Goal: Find contact information: Find contact information

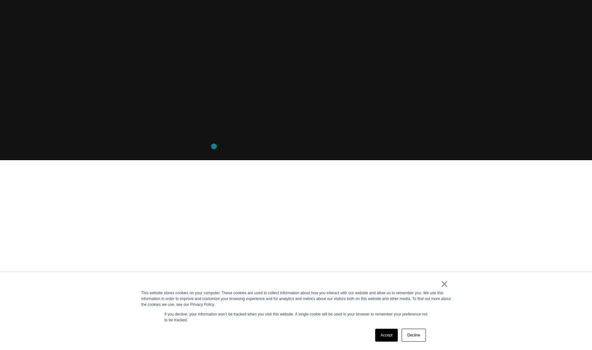
scroll to position [196, 0]
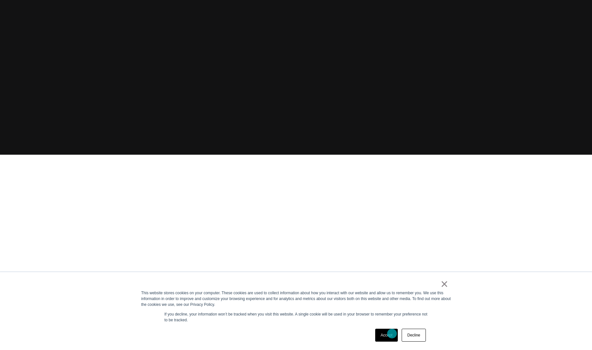
click at [392, 334] on link "Accept" at bounding box center [386, 335] width 23 height 13
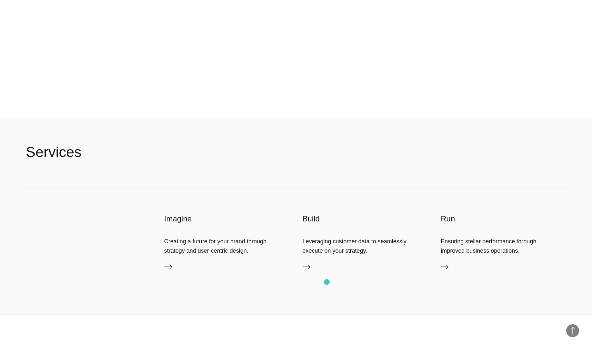
scroll to position [2317, 0]
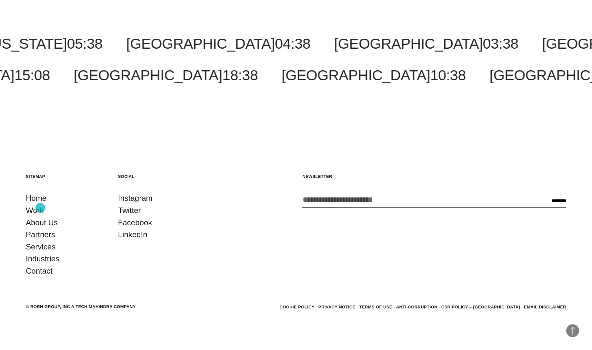
click at [40, 208] on link "Work" at bounding box center [35, 211] width 18 height 12
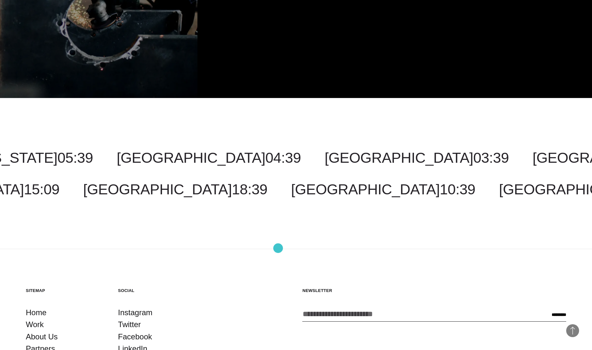
scroll to position [2239, 0]
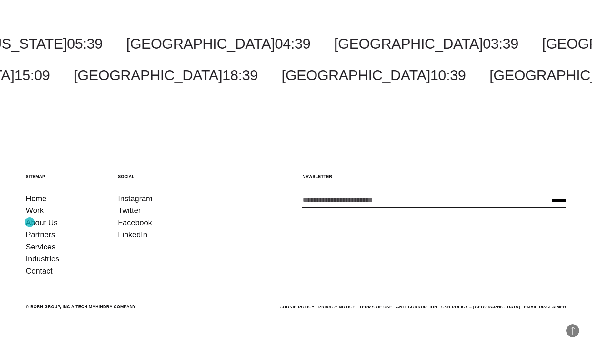
click at [30, 222] on link "About Us" at bounding box center [42, 223] width 32 height 12
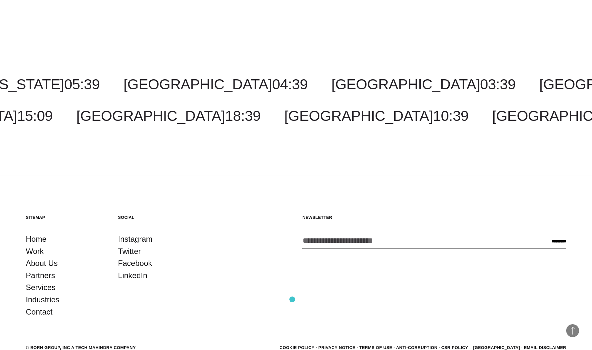
scroll to position [2615, 0]
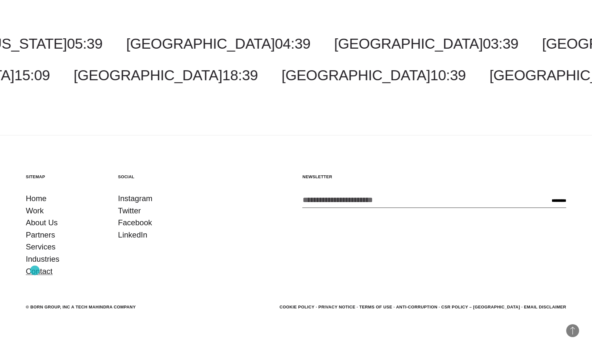
click at [35, 271] on link "Contact" at bounding box center [39, 272] width 27 height 12
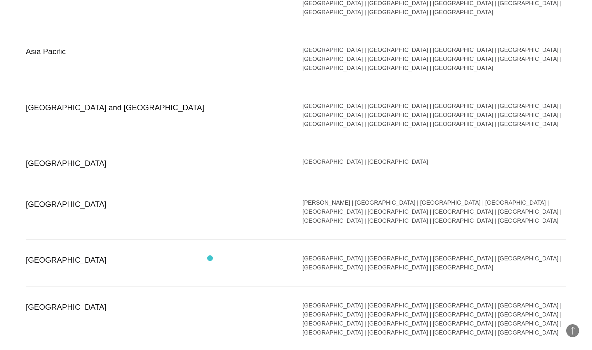
scroll to position [1230, 0]
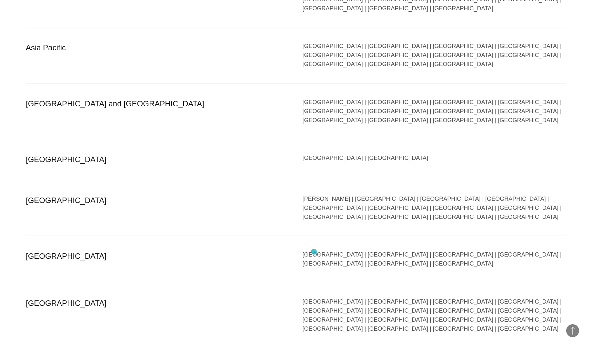
click at [314, 298] on div "Bangalore | Bhubaneswar | Chandigarh | Chennai | Gandhinagar | Gurgaon | Hydera…" at bounding box center [435, 316] width 264 height 36
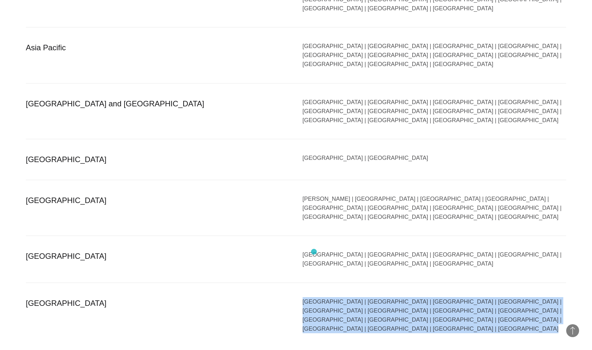
click at [314, 298] on div "Bangalore | Bhubaneswar | Chandigarh | Chennai | Gandhinagar | Gurgaon | Hydera…" at bounding box center [435, 316] width 264 height 36
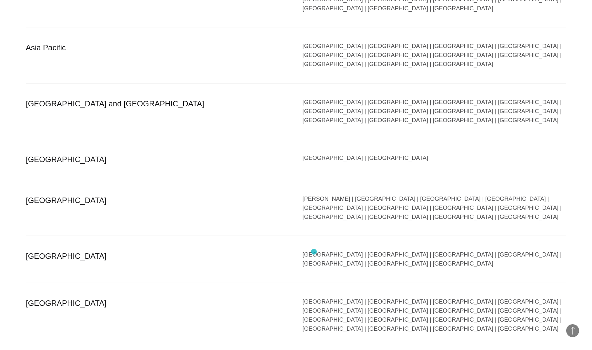
scroll to position [1557, 0]
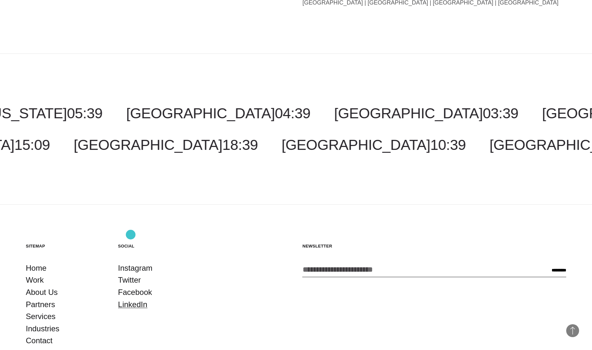
click at [131, 299] on link "LinkedIn" at bounding box center [132, 305] width 29 height 12
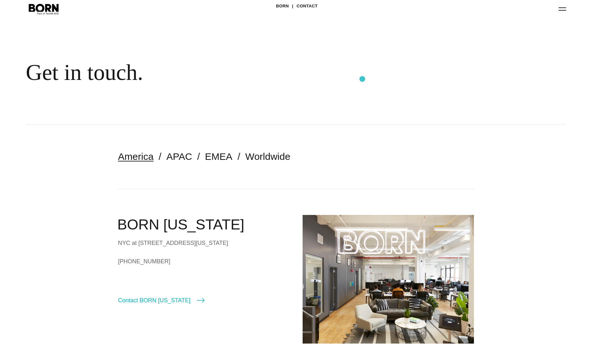
scroll to position [26, 0]
